Goal: Navigation & Orientation: Find specific page/section

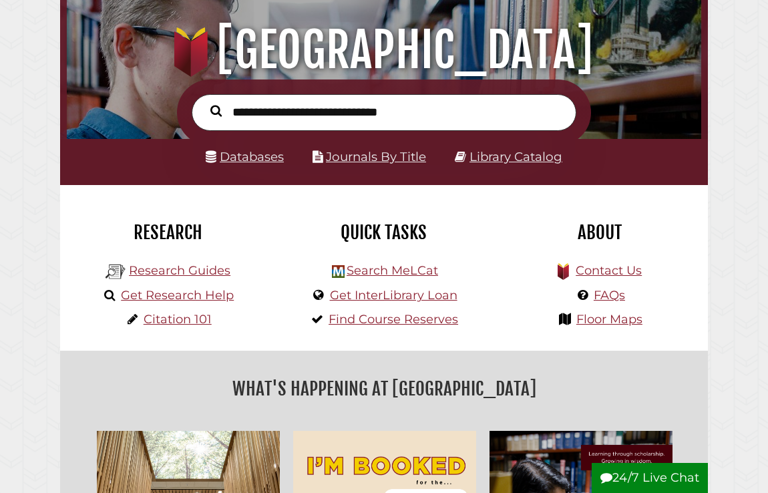
scroll to position [134, 0]
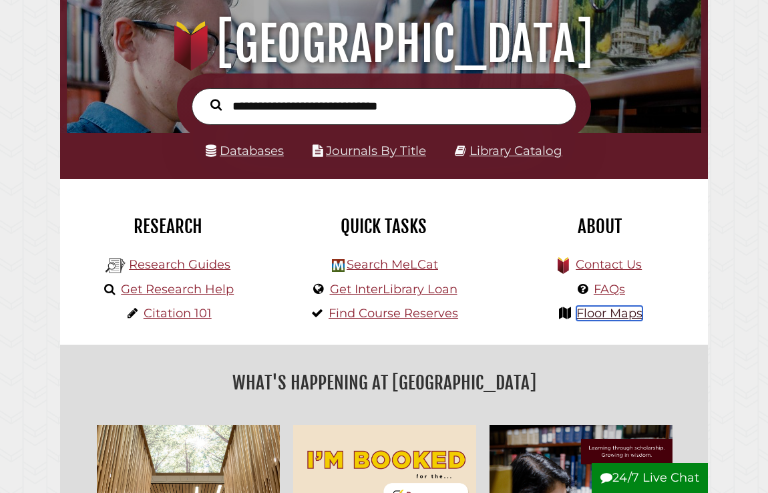
click at [595, 317] on link "Floor Maps" at bounding box center [609, 313] width 66 height 15
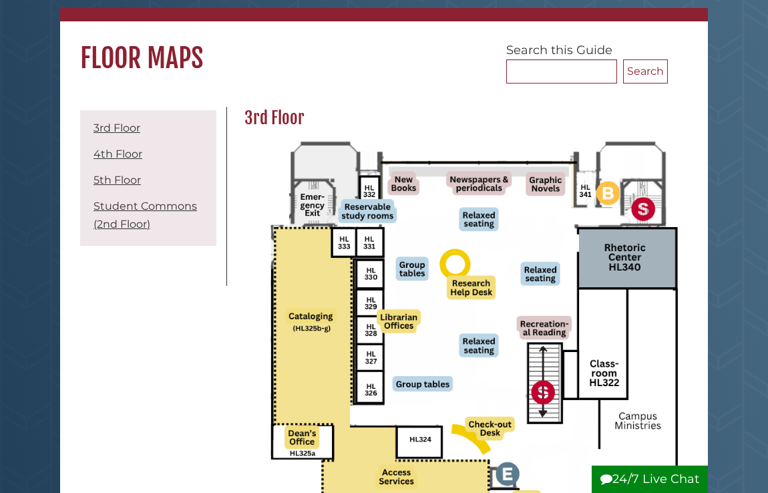
scroll to position [103, 0]
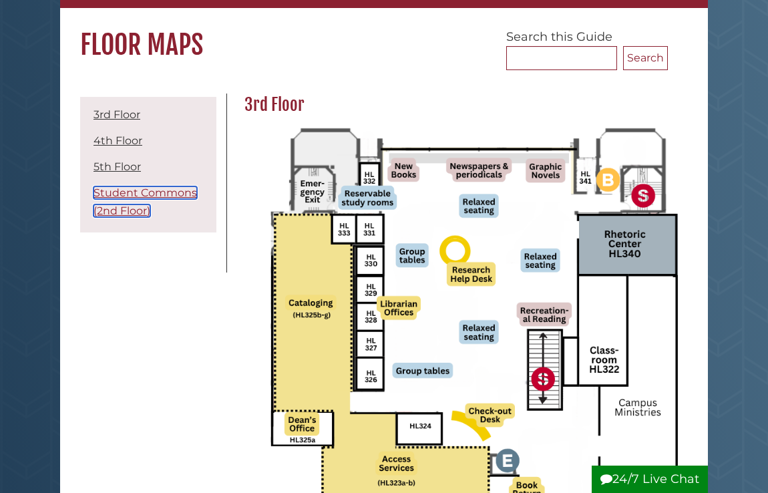
click at [127, 208] on link "Student Commons (2nd Floor)" at bounding box center [146, 201] width 104 height 31
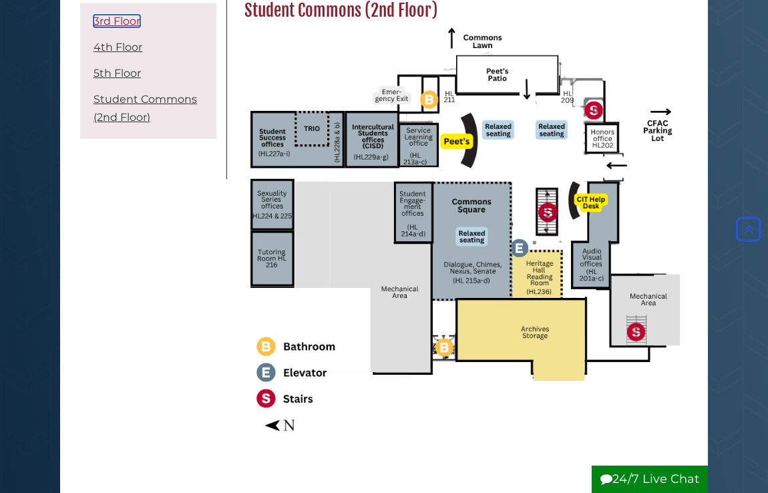
click at [121, 20] on link "3rd Floor" at bounding box center [117, 21] width 47 height 13
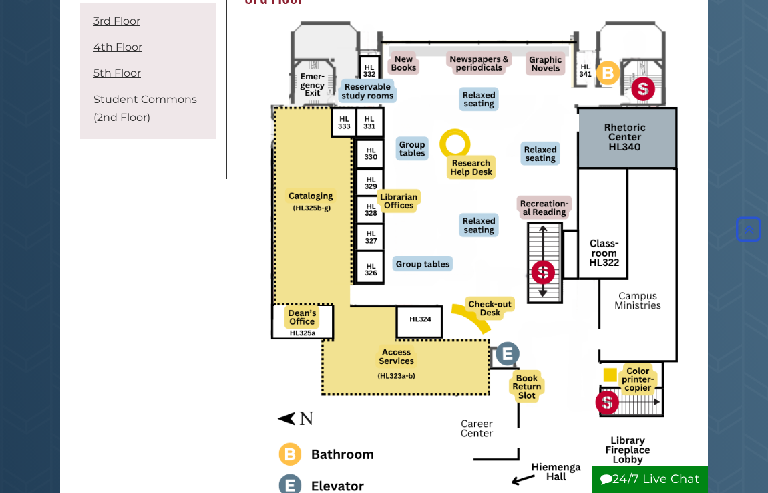
scroll to position [212, 0]
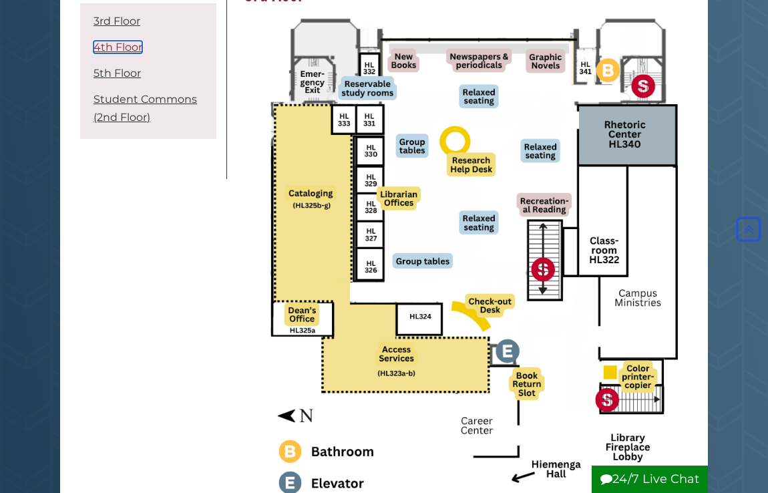
click at [126, 48] on link "4th Floor" at bounding box center [118, 47] width 49 height 13
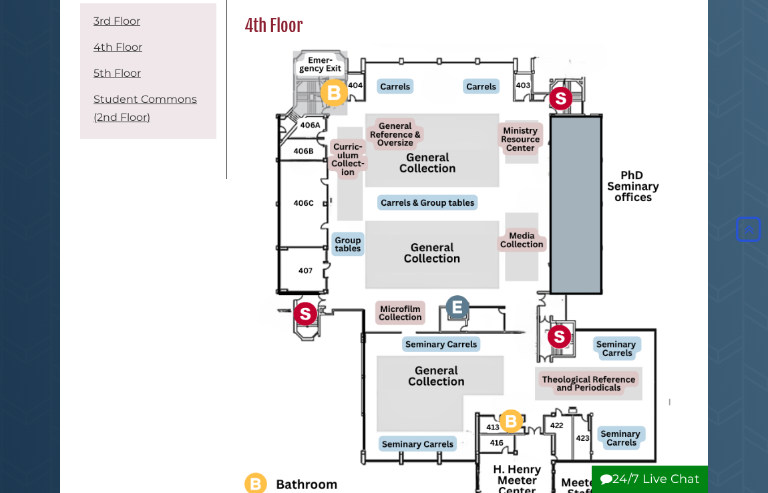
scroll to position [769, 0]
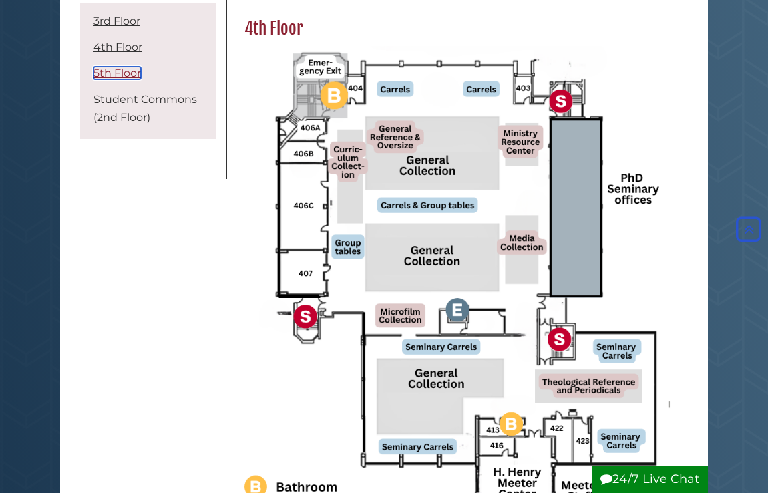
click at [128, 69] on link "5th Floor" at bounding box center [117, 73] width 47 height 13
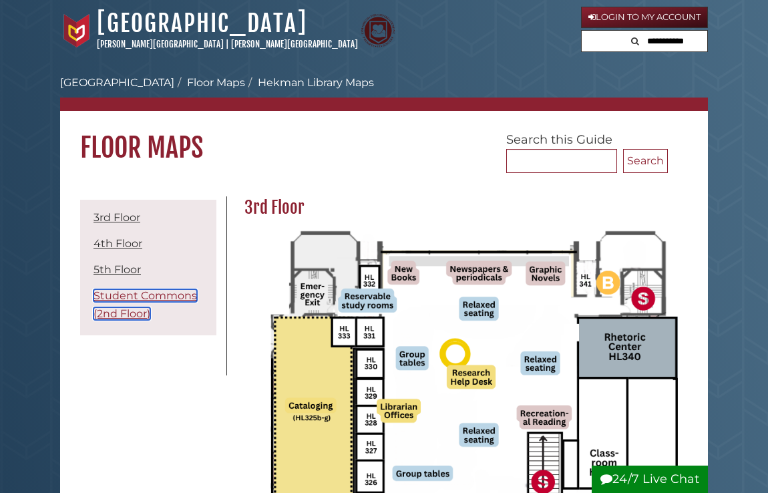
click at [132, 293] on link "Student Commons (2nd Floor)" at bounding box center [146, 304] width 104 height 31
